Goal: Task Accomplishment & Management: Manage account settings

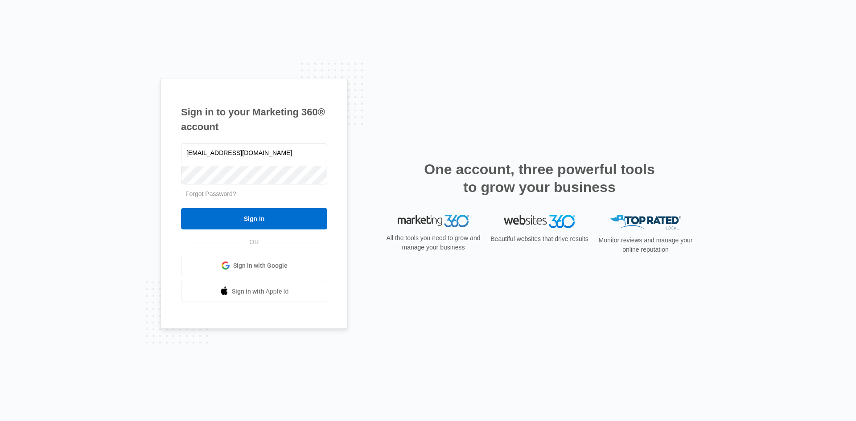
type input "[EMAIL_ADDRESS][DOMAIN_NAME]"
click at [181, 208] on input "Sign In" at bounding box center [254, 218] width 146 height 21
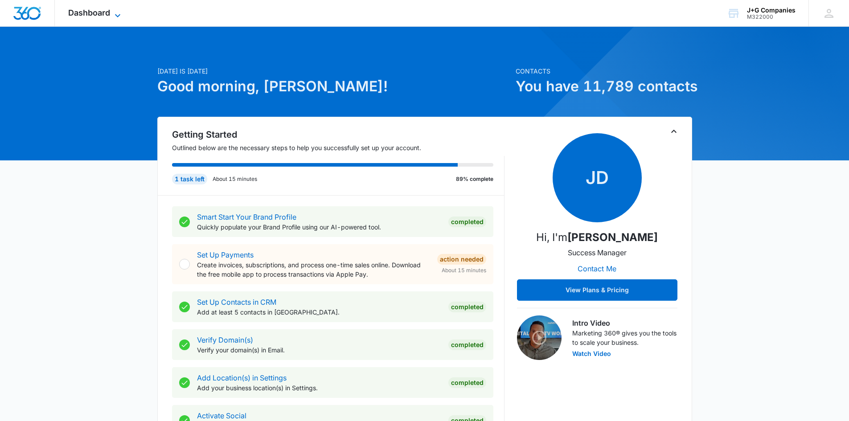
click at [113, 15] on icon at bounding box center [117, 15] width 11 height 11
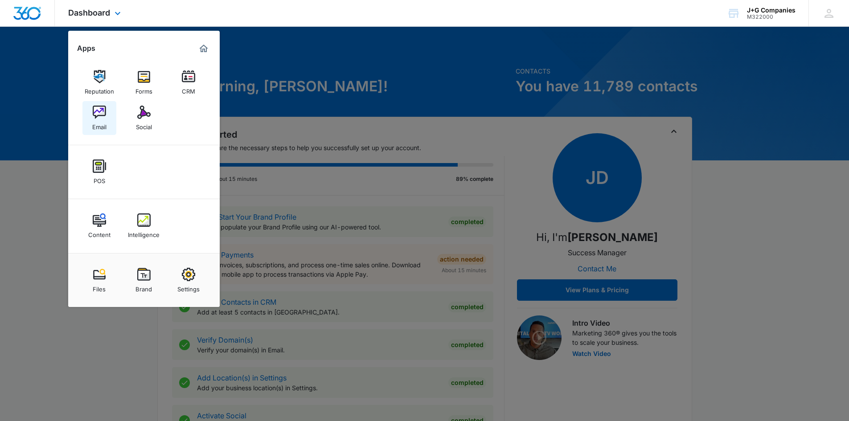
click at [101, 112] on img at bounding box center [99, 112] width 13 height 13
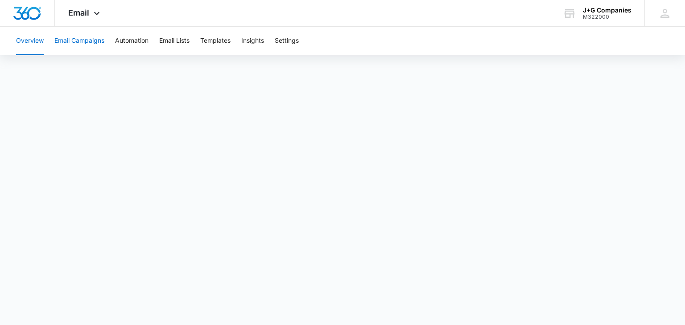
click at [82, 40] on button "Email Campaigns" at bounding box center [79, 41] width 50 height 29
click at [70, 43] on button "Email Campaigns" at bounding box center [79, 41] width 50 height 29
